Goal: Transaction & Acquisition: Download file/media

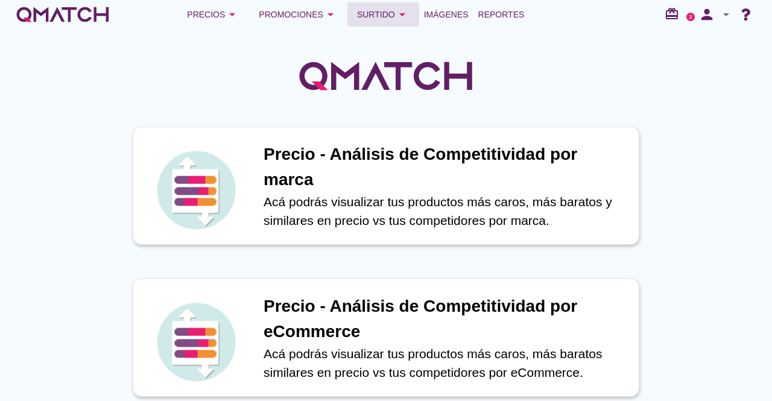
drag, startPoint x: 377, startPoint y: 17, endPoint x: 361, endPoint y: 17, distance: 15.7
click at [377, 17] on div "Surtido arrow_drop_down" at bounding box center [383, 14] width 52 height 14
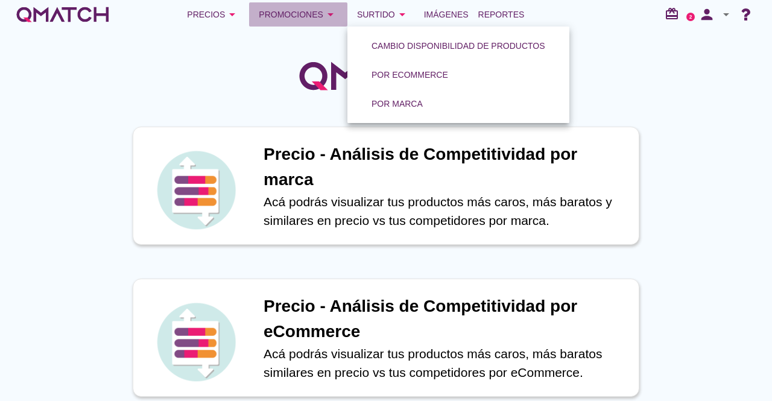
click at [316, 16] on div "Promociones arrow_drop_down" at bounding box center [298, 14] width 79 height 14
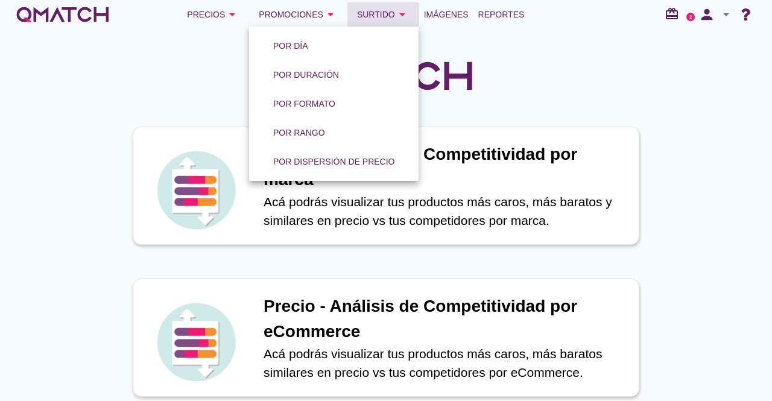
click at [398, 12] on icon "arrow_drop_down" at bounding box center [402, 14] width 14 height 14
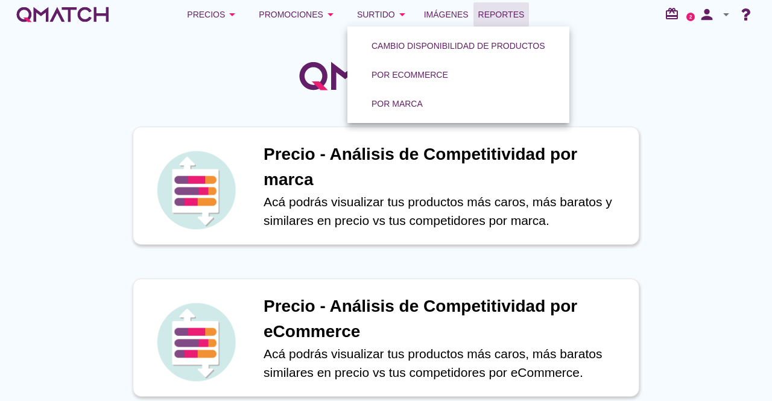
click at [503, 6] on link "Reportes" at bounding box center [502, 14] width 56 height 24
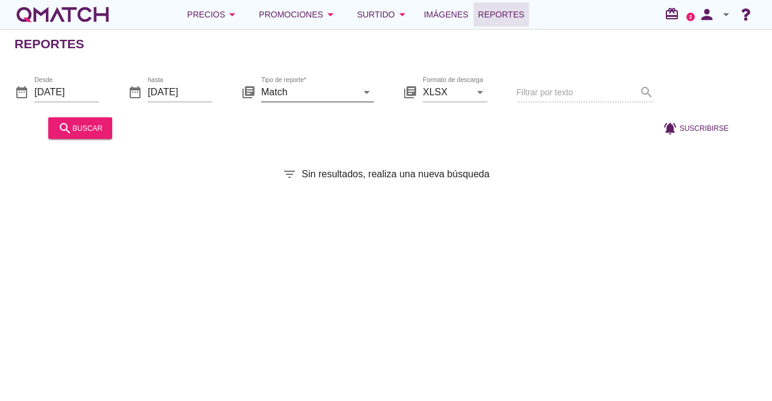
click at [322, 97] on input "Match" at bounding box center [309, 91] width 96 height 19
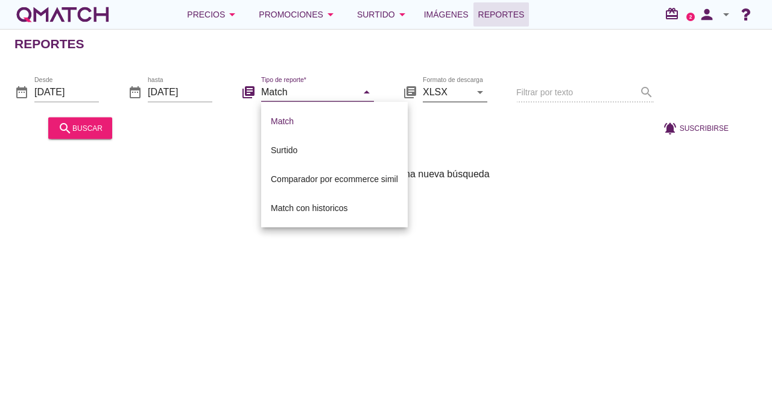
click at [467, 89] on input "XLSX" at bounding box center [447, 91] width 48 height 19
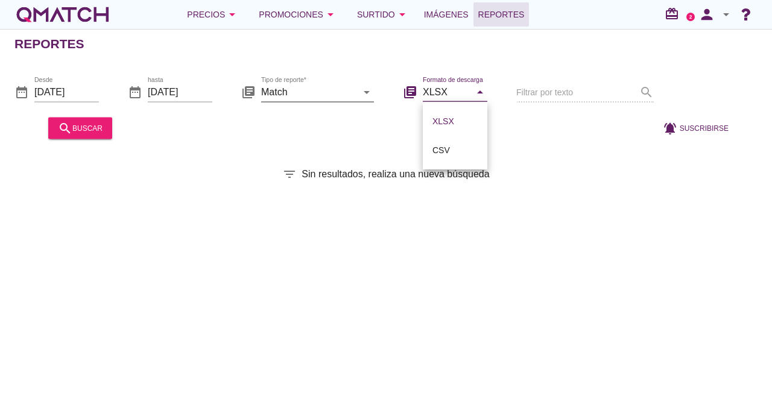
click at [339, 89] on input "Match" at bounding box center [309, 91] width 96 height 19
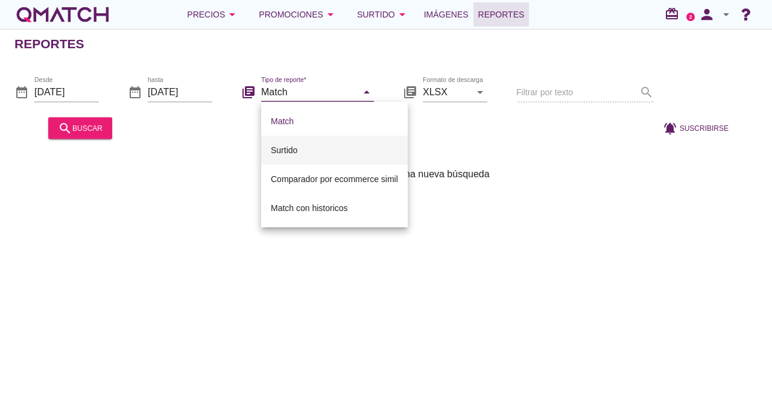
click at [330, 157] on div "Surtido" at bounding box center [334, 150] width 127 height 14
type input "Surtido"
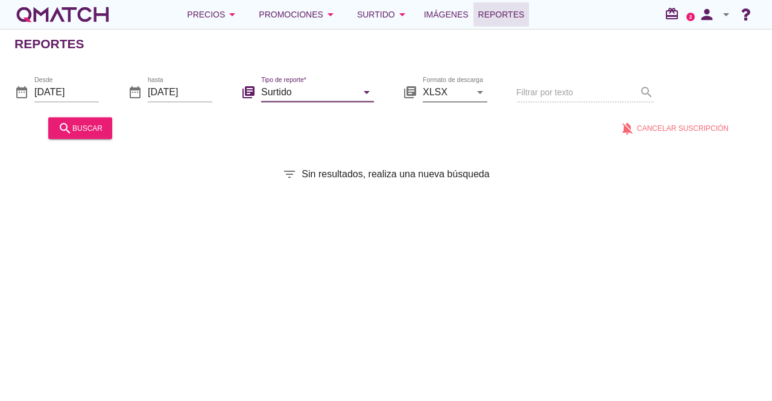
click at [448, 98] on input "XLSX" at bounding box center [447, 91] width 48 height 19
click at [372, 125] on div at bounding box center [361, 127] width 489 height 29
click at [104, 124] on button "search buscar" at bounding box center [80, 128] width 64 height 22
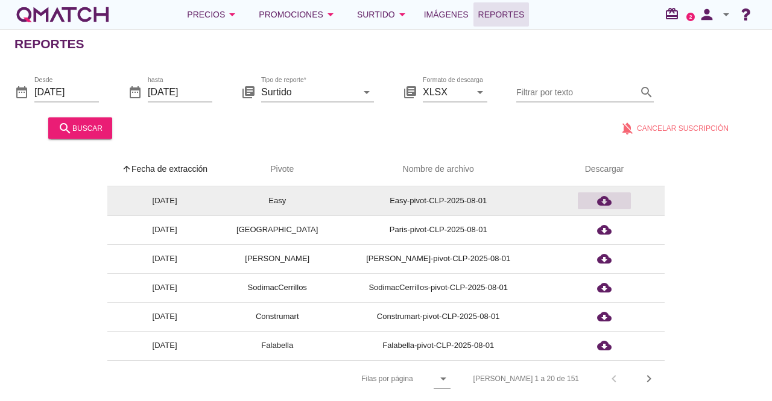
click at [605, 204] on icon "cloud_download" at bounding box center [604, 201] width 14 height 14
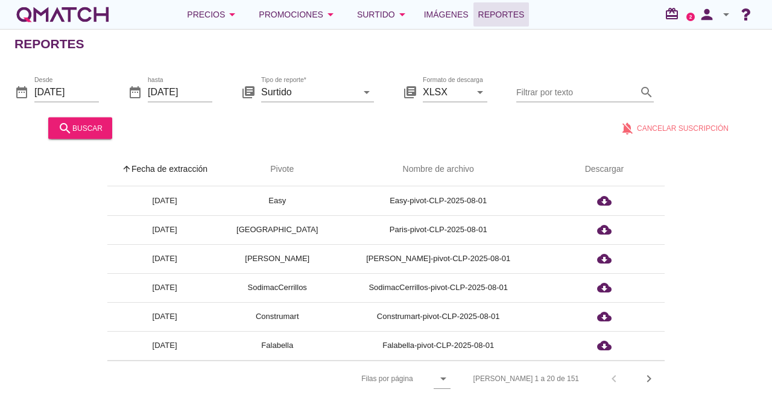
click at [428, 46] on div "Reportes" at bounding box center [393, 44] width 758 height 29
